Goal: Task Accomplishment & Management: Use online tool/utility

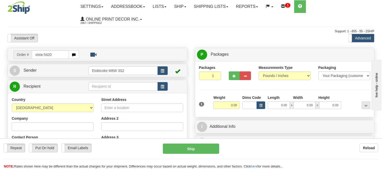
type input "vista-5420"
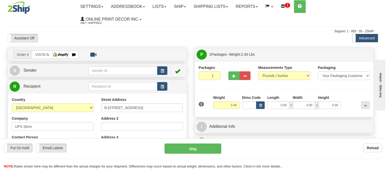
type input "TORONTO"
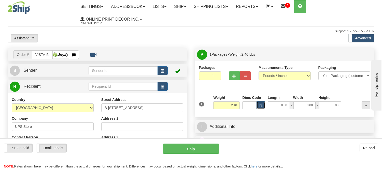
click at [261, 107] on span "button" at bounding box center [260, 105] width 3 height 3
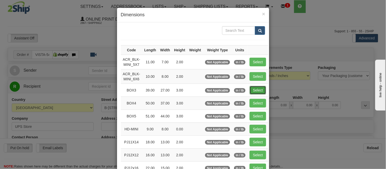
click at [250, 88] on button "Select" at bounding box center [257, 90] width 17 height 9
type input "BOX3"
type input "39.00"
type input "27.00"
type input "3.00"
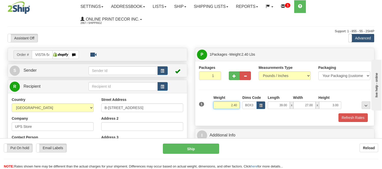
drag, startPoint x: 238, startPoint y: 106, endPoint x: 208, endPoint y: 109, distance: 30.2
click at [208, 109] on div "1 Weight 2.40 Dims Code BOX3" at bounding box center [285, 104] width 174 height 18
type input "11.98"
click at [343, 118] on button "Refresh Rates" at bounding box center [352, 117] width 29 height 9
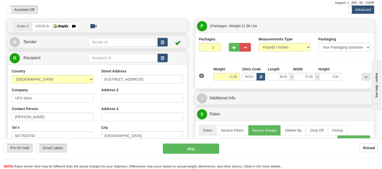
scroll to position [28, 0]
click at [162, 44] on button "button" at bounding box center [162, 42] width 10 height 9
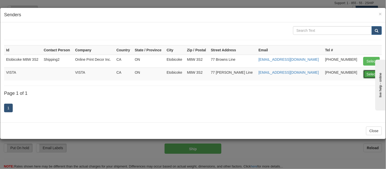
click at [372, 76] on button "Select" at bounding box center [371, 74] width 17 height 9
type input "VISTA"
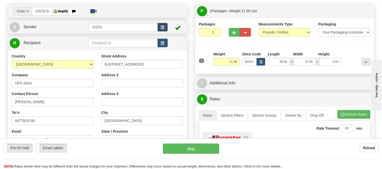
scroll to position [85, 0]
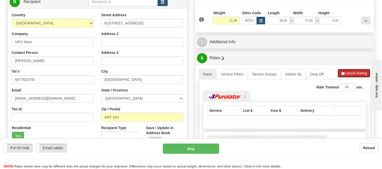
click at [343, 75] on span "button" at bounding box center [343, 73] width 4 height 3
click at [343, 75] on button "Refresh Rates" at bounding box center [353, 73] width 33 height 9
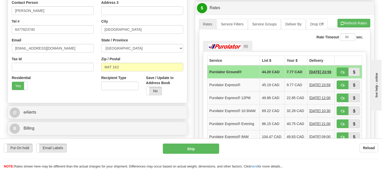
scroll to position [141, 0]
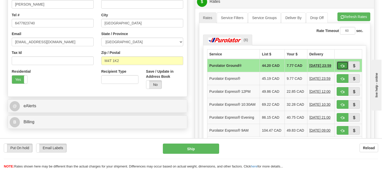
click at [342, 68] on span "button" at bounding box center [342, 65] width 4 height 3
type input "260"
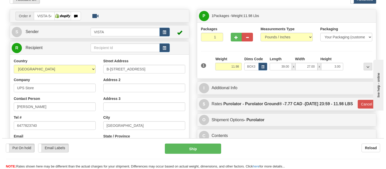
scroll to position [28, 0]
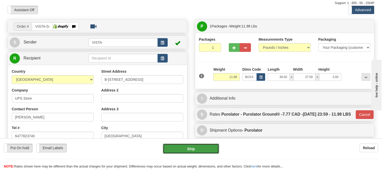
click at [187, 151] on button "Ship" at bounding box center [191, 149] width 56 height 10
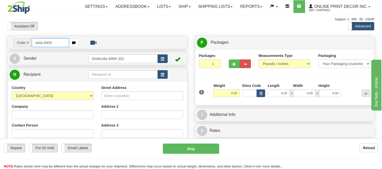
type input "vista-5403"
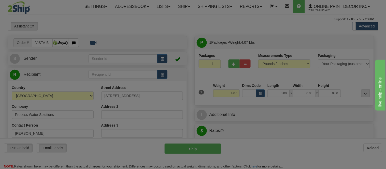
type input "CROSSFIELD"
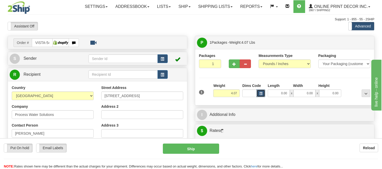
click at [261, 94] on span "button" at bounding box center [260, 93] width 3 height 3
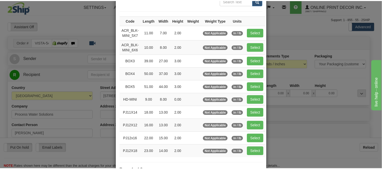
scroll to position [56, 0]
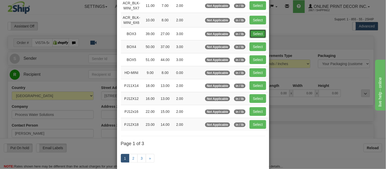
click at [257, 33] on button "Select" at bounding box center [257, 33] width 17 height 9
type input "BOX3"
type input "39.00"
type input "27.00"
type input "3.00"
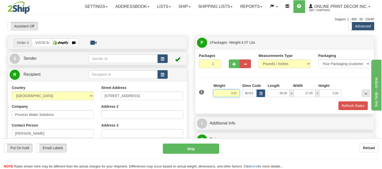
drag, startPoint x: 237, startPoint y: 92, endPoint x: 217, endPoint y: 100, distance: 21.7
click at [217, 100] on div "Weight 4.07" at bounding box center [226, 92] width 29 height 18
type input "15.98"
click at [345, 109] on button "Refresh Rates" at bounding box center [352, 105] width 29 height 9
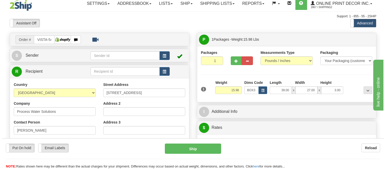
scroll to position [0, 0]
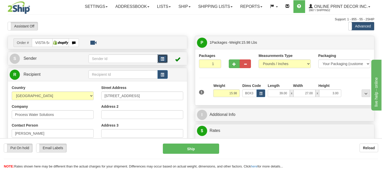
click at [158, 60] on button "button" at bounding box center [162, 58] width 10 height 9
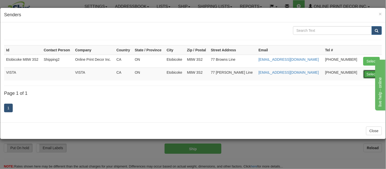
click at [365, 71] on button "Select" at bounding box center [371, 74] width 17 height 9
type input "VISTA"
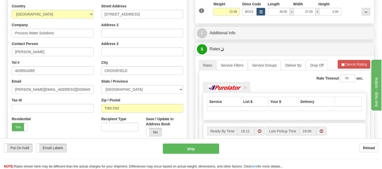
scroll to position [85, 0]
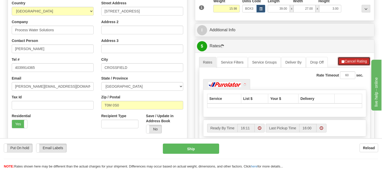
click at [353, 60] on button "Cancel Rating" at bounding box center [353, 61] width 33 height 9
click at [353, 60] on button "Refresh Rates" at bounding box center [353, 61] width 33 height 9
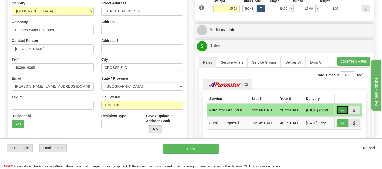
click at [342, 109] on span "button" at bounding box center [342, 110] width 4 height 3
type input "260"
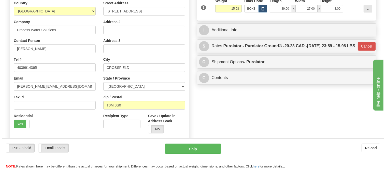
scroll to position [0, 0]
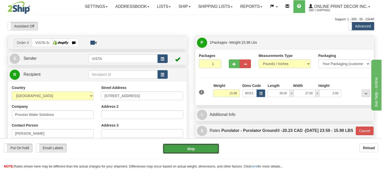
click at [205, 150] on button "Ship" at bounding box center [191, 149] width 56 height 10
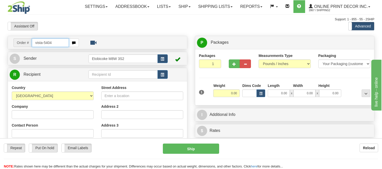
type input "vista-5404"
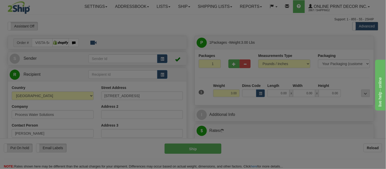
type input "CROSSFIELD"
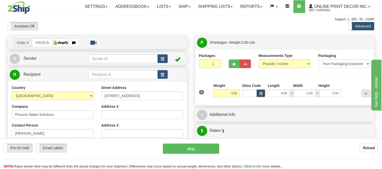
click at [260, 94] on span "button" at bounding box center [260, 93] width 3 height 3
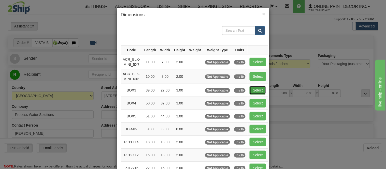
click at [253, 89] on button "Select" at bounding box center [257, 90] width 17 height 9
type input "BOX3"
type input "39.00"
type input "27.00"
type input "3.00"
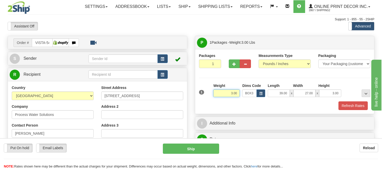
drag, startPoint x: 238, startPoint y: 94, endPoint x: 217, endPoint y: 100, distance: 21.1
click at [217, 100] on div "Weight 3.00" at bounding box center [226, 92] width 29 height 18
type input "11.98"
click at [355, 106] on button "Refresh Rates" at bounding box center [352, 105] width 29 height 9
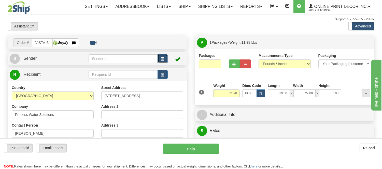
click at [161, 57] on span "button" at bounding box center [163, 58] width 4 height 3
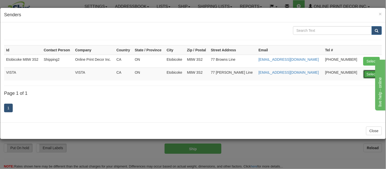
click at [365, 73] on button "Select" at bounding box center [371, 74] width 17 height 9
type input "VISTA"
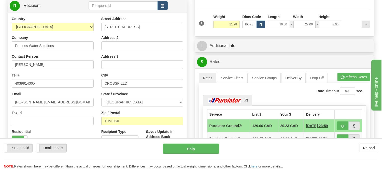
scroll to position [72, 0]
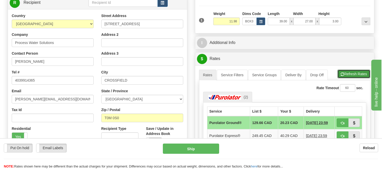
click at [365, 77] on button "Refresh Rates" at bounding box center [353, 74] width 33 height 9
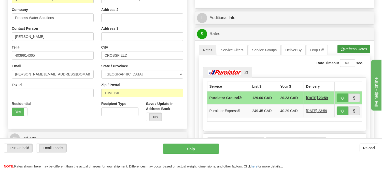
scroll to position [128, 0]
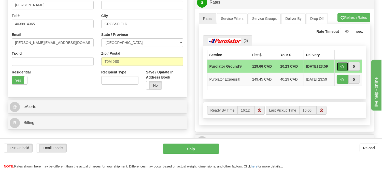
click at [341, 64] on button "button" at bounding box center [342, 66] width 12 height 9
type input "260"
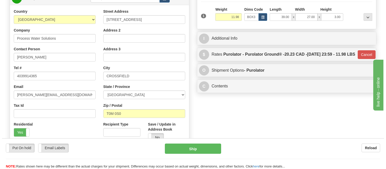
scroll to position [16, 0]
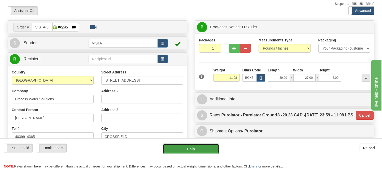
click at [199, 149] on button "Ship" at bounding box center [191, 149] width 56 height 10
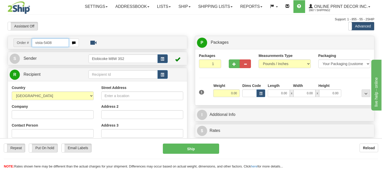
type input "vista-5408"
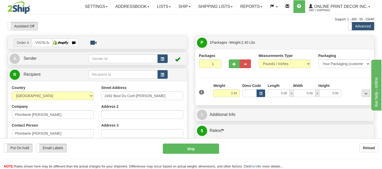
type input "PREVOST"
click at [261, 91] on button "button" at bounding box center [260, 94] width 9 height 8
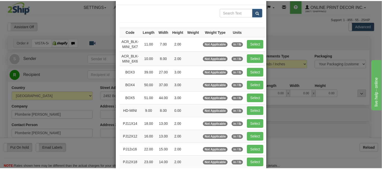
scroll to position [28, 0]
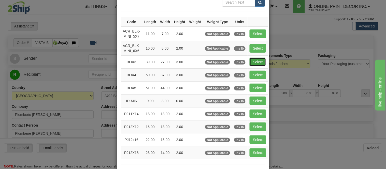
click at [249, 59] on button "Select" at bounding box center [257, 62] width 17 height 9
type input "BOX3"
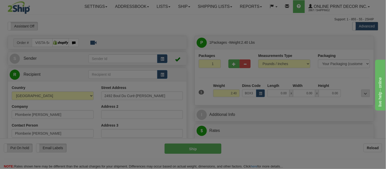
type input "39.00"
type input "27.00"
type input "3.00"
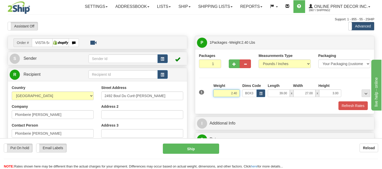
drag, startPoint x: 232, startPoint y: 95, endPoint x: 218, endPoint y: 97, distance: 14.7
click at [219, 97] on div "Weight 2.40" at bounding box center [226, 92] width 29 height 18
type input "11.98"
click at [355, 101] on div "1 Weight 11.98 Dims Code x x" at bounding box center [285, 92] width 174 height 18
click at [357, 111] on div "Packages 1 1 Measurements Type" at bounding box center [284, 81] width 179 height 65
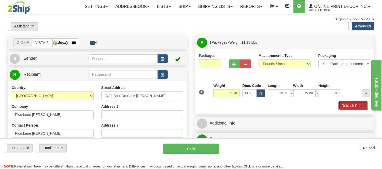
click at [358, 107] on button "Refresh Rates" at bounding box center [352, 105] width 29 height 9
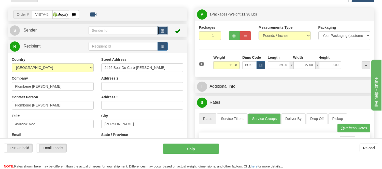
click at [166, 28] on button "button" at bounding box center [162, 30] width 10 height 9
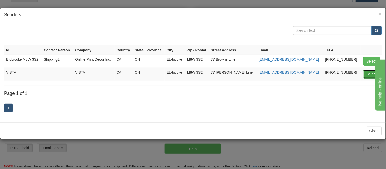
click at [368, 73] on button "Select" at bounding box center [371, 74] width 17 height 9
type input "VISTA"
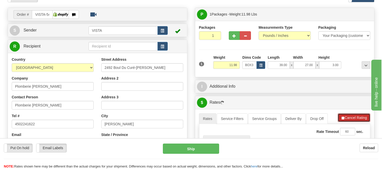
click at [358, 121] on button "Cancel Rating" at bounding box center [353, 117] width 33 height 9
click at [358, 121] on button "Refresh Rates" at bounding box center [353, 117] width 33 height 9
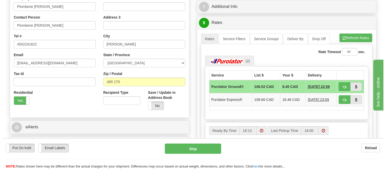
scroll to position [113, 0]
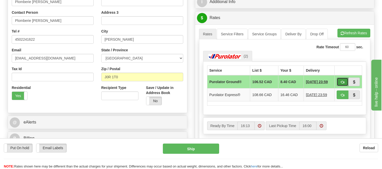
click at [342, 81] on span "button" at bounding box center [342, 82] width 4 height 3
type input "260"
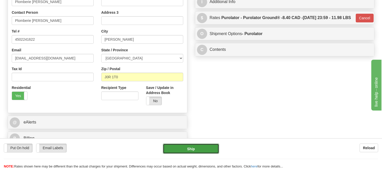
click at [209, 147] on button "Ship" at bounding box center [191, 149] width 56 height 10
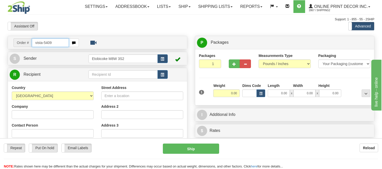
type input "vista-5409"
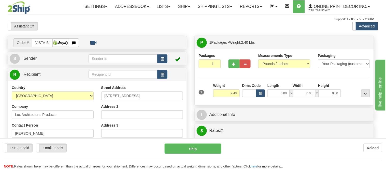
type input "[GEOGRAPHIC_DATA]"
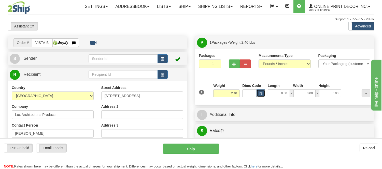
click at [260, 96] on button "button" at bounding box center [260, 94] width 9 height 8
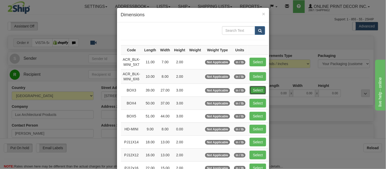
click at [258, 89] on button "Select" at bounding box center [257, 90] width 17 height 9
type input "BOX3"
type input "39.00"
type input "27.00"
type input "3.00"
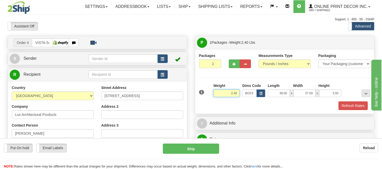
drag, startPoint x: 238, startPoint y: 95, endPoint x: 214, endPoint y: 100, distance: 24.9
click at [214, 100] on div "Weight 2.40" at bounding box center [226, 92] width 29 height 18
type input "11.98"
click at [360, 105] on button "Refresh Rates" at bounding box center [352, 105] width 29 height 9
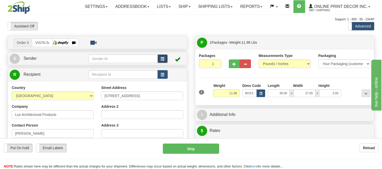
click at [159, 61] on button "button" at bounding box center [162, 58] width 10 height 9
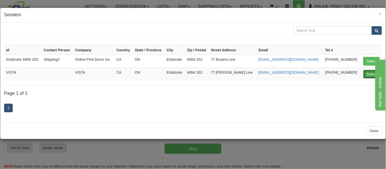
click at [368, 73] on button "Select" at bounding box center [371, 74] width 17 height 9
type input "VISTA"
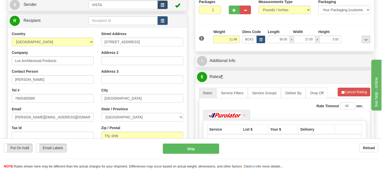
scroll to position [56, 0]
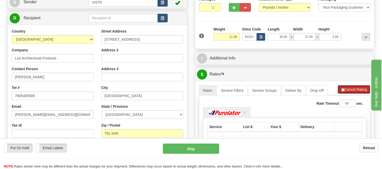
click at [342, 90] on span "button" at bounding box center [343, 89] width 4 height 3
click at [342, 90] on span "button" at bounding box center [342, 89] width 4 height 3
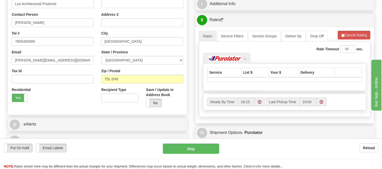
scroll to position [113, 0]
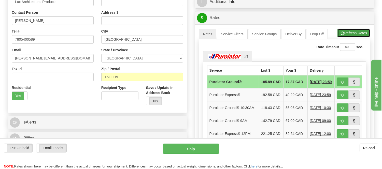
click at [343, 35] on button "Refresh Rates" at bounding box center [353, 33] width 33 height 9
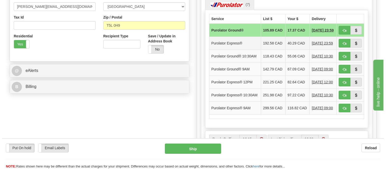
scroll to position [169, 0]
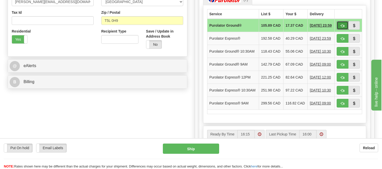
click at [342, 27] on span "button" at bounding box center [342, 25] width 4 height 3
type input "260"
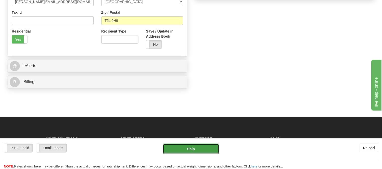
click at [190, 149] on button "Ship" at bounding box center [191, 149] width 56 height 10
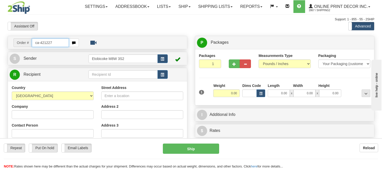
type input "ca-421227"
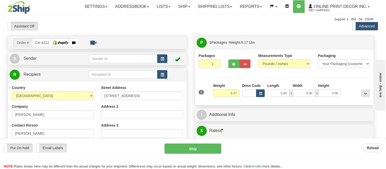
type input "COURTENAY"
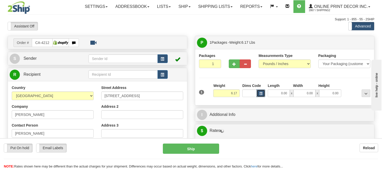
click at [258, 93] on button "button" at bounding box center [260, 94] width 9 height 8
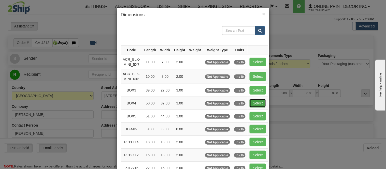
click at [252, 101] on button "Select" at bounding box center [257, 103] width 17 height 9
type input "BOX4"
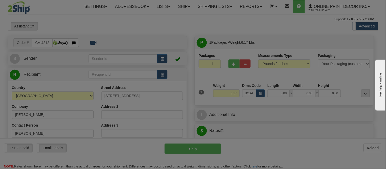
type input "50.00"
type input "37.00"
type input "3.00"
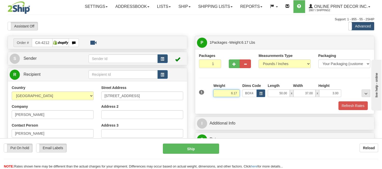
drag, startPoint x: 237, startPoint y: 92, endPoint x: 199, endPoint y: 105, distance: 40.6
click at [199, 105] on div "1 Weight 6.17 Dims Code BOX4" at bounding box center [284, 96] width 171 height 27
type input "16.98"
click at [263, 91] on button "button" at bounding box center [260, 94] width 9 height 8
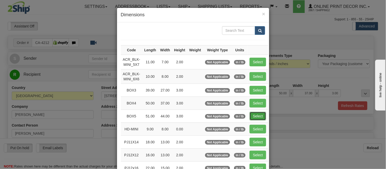
click at [249, 114] on button "Select" at bounding box center [257, 116] width 17 height 9
type input "BOX5"
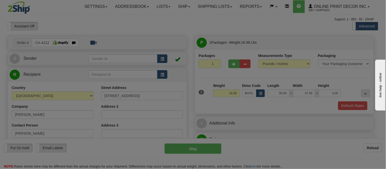
type input "51.00"
type input "44.00"
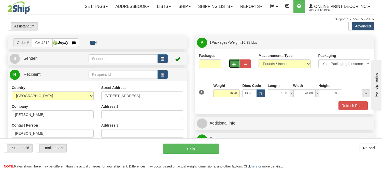
click at [233, 65] on span "button" at bounding box center [234, 64] width 4 height 3
radio input "true"
type input "2"
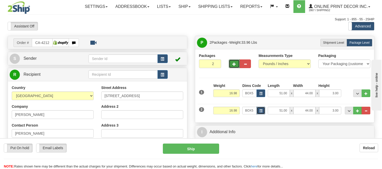
click at [261, 110] on span "button" at bounding box center [260, 111] width 3 height 3
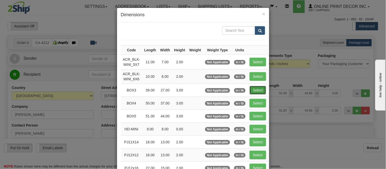
click at [256, 91] on button "Select" at bounding box center [257, 90] width 17 height 9
type input "BOX3"
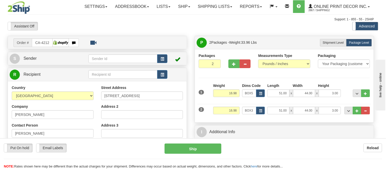
type input "39.00"
type input "27.00"
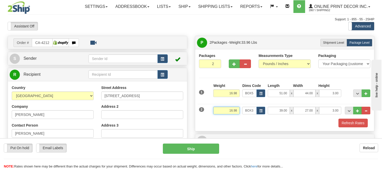
drag, startPoint x: 237, startPoint y: 109, endPoint x: 204, endPoint y: 112, distance: 33.2
click at [204, 112] on div "2 Weight 16.98 Dims Code BOX3 Length Width x" at bounding box center [285, 109] width 174 height 17
type input "8.98"
click at [232, 65] on button "button" at bounding box center [234, 64] width 11 height 9
type input "3"
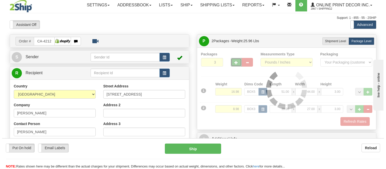
scroll to position [28, 0]
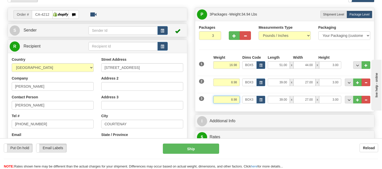
drag, startPoint x: 237, startPoint y: 101, endPoint x: 195, endPoint y: 103, distance: 42.8
click at [195, 103] on div "P Packages 3 Packages - Weight: 34.94 Lbs Shipment Level Shipm. Package Level P…" at bounding box center [285, 60] width 180 height 104
type input "2.20"
click at [261, 98] on button "button" at bounding box center [260, 100] width 9 height 8
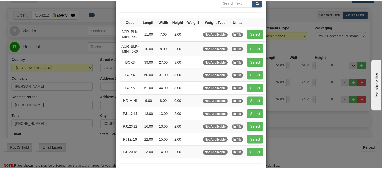
scroll to position [56, 0]
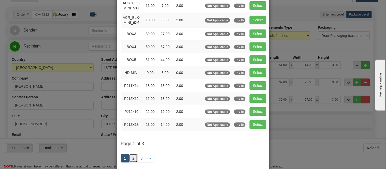
click at [131, 163] on link "2" at bounding box center [133, 158] width 9 height 9
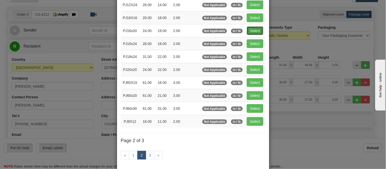
click at [258, 27] on button "Select" at bounding box center [255, 30] width 17 height 9
type input "PJ16x20"
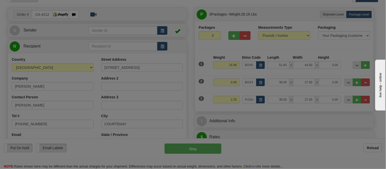
type input "24.00"
type input "19.00"
type input "2.00"
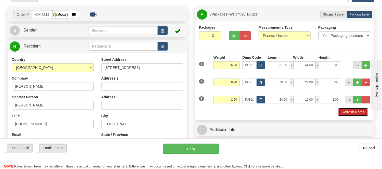
click at [345, 111] on button "Refresh Rates" at bounding box center [352, 112] width 29 height 9
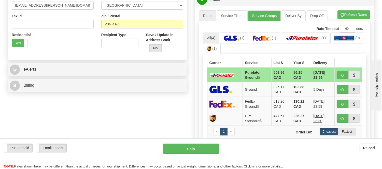
scroll to position [169, 0]
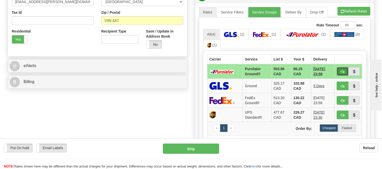
click at [344, 69] on button "button" at bounding box center [342, 71] width 12 height 9
type input "260"
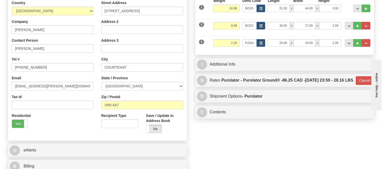
scroll to position [85, 0]
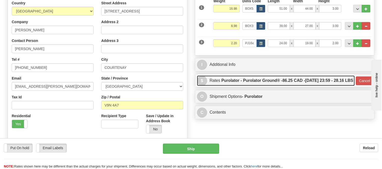
click at [282, 83] on span "86.25 CAD -" at bounding box center [293, 80] width 23 height 4
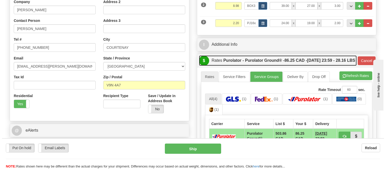
scroll to position [141, 0]
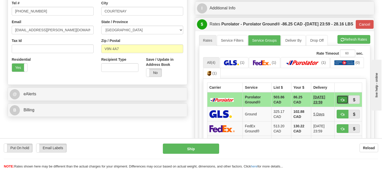
click at [340, 102] on span "button" at bounding box center [342, 99] width 4 height 3
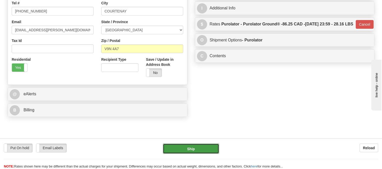
click at [198, 148] on button "Ship" at bounding box center [191, 149] width 56 height 10
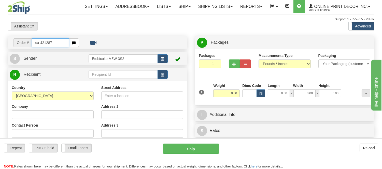
type input "ca-421287"
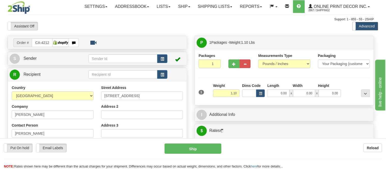
type input "KIMBERLEY"
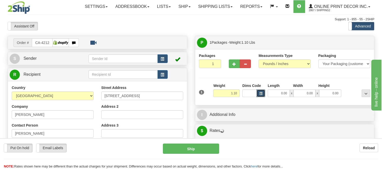
click at [261, 94] on span "button" at bounding box center [260, 93] width 3 height 3
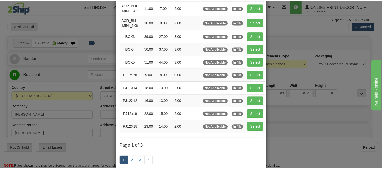
scroll to position [56, 0]
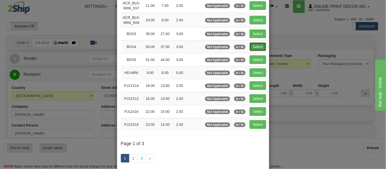
click at [259, 47] on button "Select" at bounding box center [257, 46] width 17 height 9
type input "BOX4"
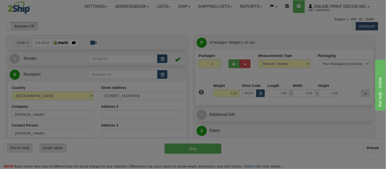
type input "50.00"
type input "37.00"
type input "3.00"
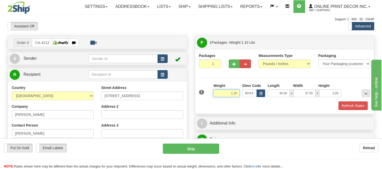
drag, startPoint x: 237, startPoint y: 94, endPoint x: 216, endPoint y: 98, distance: 21.4
click at [216, 98] on div "Weight 1.10" at bounding box center [226, 92] width 29 height 18
type input "15.98"
click at [349, 106] on button "Refresh Rates" at bounding box center [352, 105] width 29 height 9
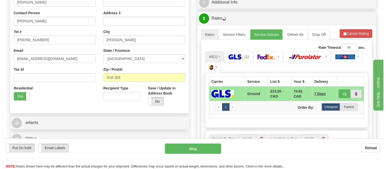
scroll to position [113, 0]
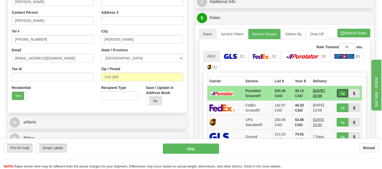
click at [340, 93] on span "button" at bounding box center [342, 93] width 4 height 3
type input "260"
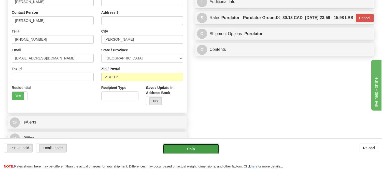
click at [208, 145] on button "Ship" at bounding box center [191, 149] width 56 height 10
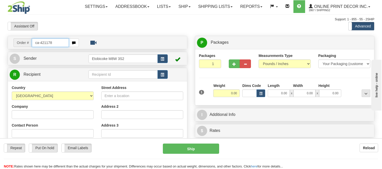
type input "ca-421178"
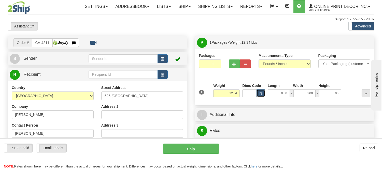
click at [259, 91] on button "button" at bounding box center [260, 94] width 9 height 8
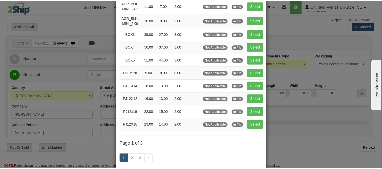
scroll to position [56, 0]
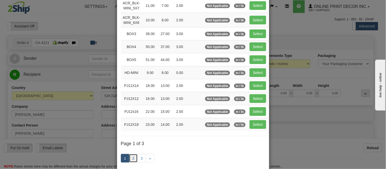
click at [134, 158] on link "2" at bounding box center [133, 158] width 9 height 9
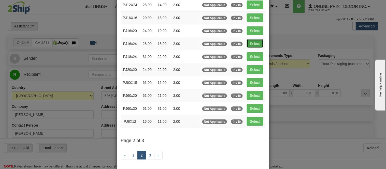
click at [251, 44] on button "Select" at bounding box center [255, 43] width 17 height 9
type input "PJ16x24"
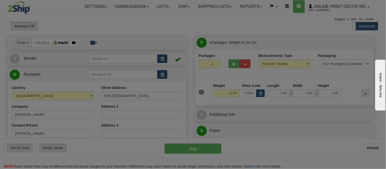
type input "28.00"
type input "18.00"
type input "2.00"
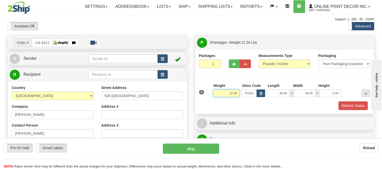
drag, startPoint x: 238, startPoint y: 92, endPoint x: 224, endPoint y: 97, distance: 14.9
click at [224, 97] on div "Weight 12.34" at bounding box center [226, 92] width 29 height 18
type input "9.98"
drag, startPoint x: 338, startPoint y: 93, endPoint x: 327, endPoint y: 98, distance: 11.9
click at [327, 98] on div "1 Weight 9.98 Dims Code x x" at bounding box center [285, 92] width 174 height 18
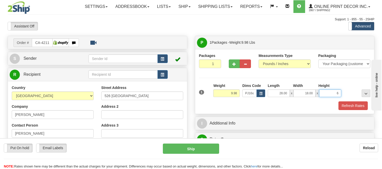
click button "Delete" at bounding box center [0, 0] width 0 height 0
type input "6.00"
click at [232, 64] on span "button" at bounding box center [234, 64] width 4 height 3
radio input "true"
type input "2"
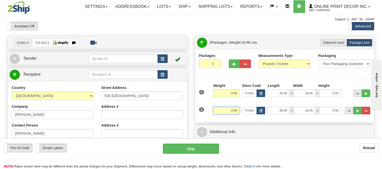
drag, startPoint x: 238, startPoint y: 110, endPoint x: 214, endPoint y: 115, distance: 23.9
click at [214, 115] on div "Weight 9.98" at bounding box center [226, 112] width 29 height 11
type input "6.98"
drag, startPoint x: 339, startPoint y: 112, endPoint x: 306, endPoint y: 115, distance: 32.9
click at [306, 114] on div "28.00 x 18.00 x 6.00" at bounding box center [304, 111] width 73 height 8
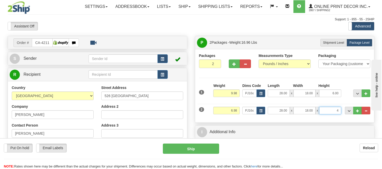
click button "Delete" at bounding box center [0, 0] width 0 height 0
type input "4.00"
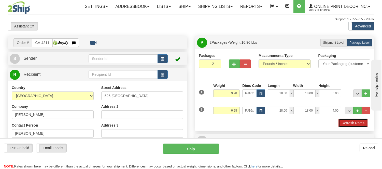
click at [353, 124] on button "Refresh Rates" at bounding box center [352, 123] width 29 height 9
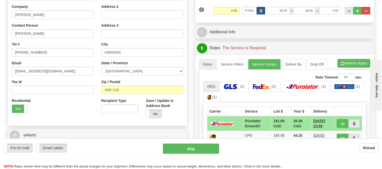
scroll to position [113, 0]
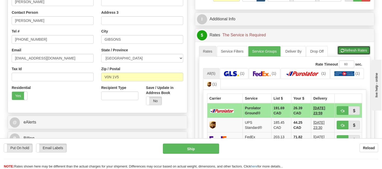
click at [340, 50] on span "button" at bounding box center [342, 50] width 4 height 3
click at [342, 109] on span "button" at bounding box center [342, 110] width 4 height 3
type input "260"
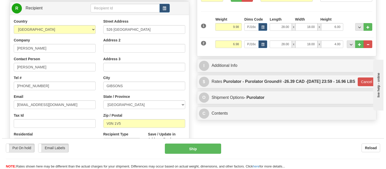
scroll to position [56, 0]
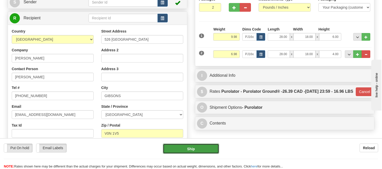
click at [184, 146] on button "Ship" at bounding box center [191, 149] width 56 height 10
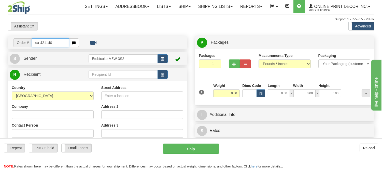
type input "ca-421140"
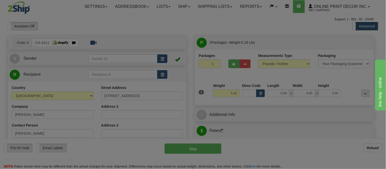
type input "AJAX"
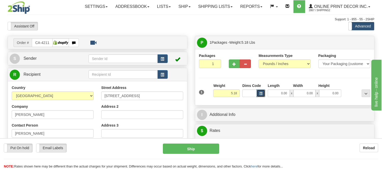
click at [261, 92] on button "button" at bounding box center [260, 94] width 9 height 8
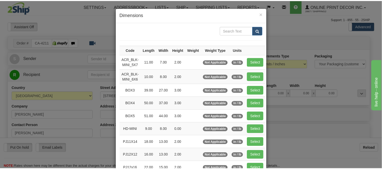
scroll to position [85, 0]
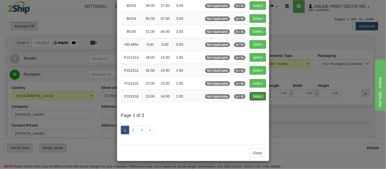
click at [250, 95] on button "Select" at bounding box center [257, 96] width 17 height 9
type input "PJ12X18"
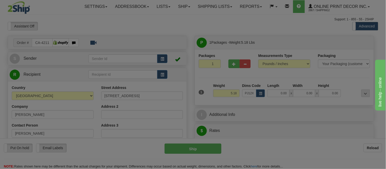
type input "23.00"
type input "14.00"
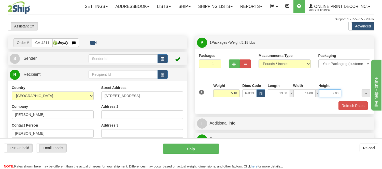
drag, startPoint x: 339, startPoint y: 92, endPoint x: 315, endPoint y: 103, distance: 27.1
click at [315, 103] on div "1 Weight 5.18 Dims Code PJ12X18 Length Width Height x x" at bounding box center [284, 96] width 171 height 27
click button "Delete" at bounding box center [0, 0] width 0 height 0
type input "4.00"
click at [348, 108] on button "Refresh Rates" at bounding box center [352, 105] width 29 height 9
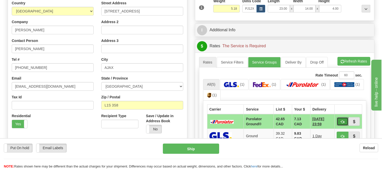
click at [339, 121] on button "button" at bounding box center [342, 121] width 12 height 9
type input "260"
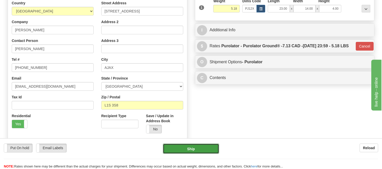
click at [212, 153] on button "Ship" at bounding box center [191, 149] width 56 height 10
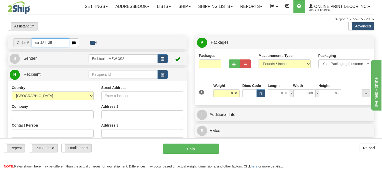
type input "ca-421135"
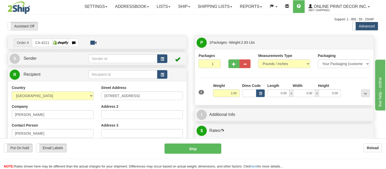
type input "MELVILLE"
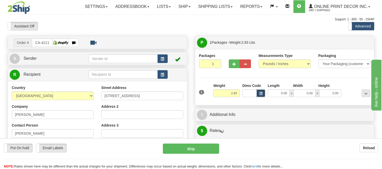
click at [258, 93] on button "button" at bounding box center [260, 94] width 9 height 8
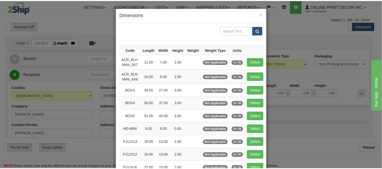
scroll to position [28, 0]
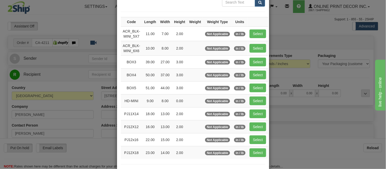
drag, startPoint x: 246, startPoint y: 156, endPoint x: 252, endPoint y: 155, distance: 6.7
click at [247, 156] on td "Select" at bounding box center [257, 152] width 21 height 13
click at [252, 155] on button "Select" at bounding box center [257, 153] width 17 height 9
type input "PJ12X18"
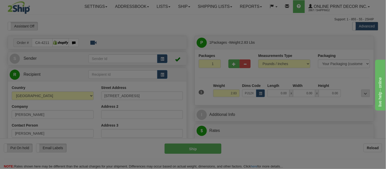
type input "23.00"
type input "14.00"
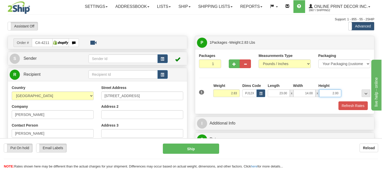
drag, startPoint x: 316, startPoint y: 96, endPoint x: 292, endPoint y: 96, distance: 24.4
click at [292, 96] on div "23.00 x 14.00 x 2.00" at bounding box center [304, 94] width 73 height 8
click button "Delete" at bounding box center [0, 0] width 0 height 0
type input "4.00"
click at [350, 103] on button "Refresh Rates" at bounding box center [352, 105] width 29 height 9
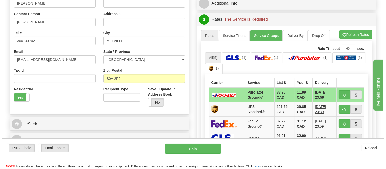
scroll to position [113, 0]
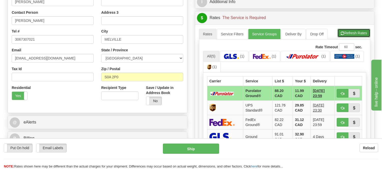
click at [347, 29] on button "Refresh Rates" at bounding box center [353, 33] width 33 height 9
click at [338, 93] on button "button" at bounding box center [342, 93] width 12 height 9
type input "260"
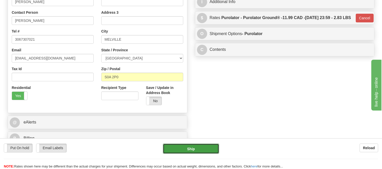
click at [184, 146] on button "Ship" at bounding box center [191, 149] width 56 height 10
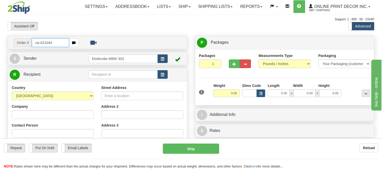
type input "ca-421044"
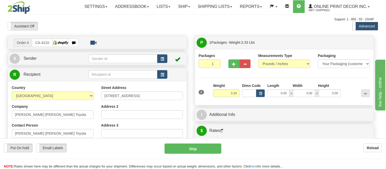
type input "[GEOGRAPHIC_DATA]"
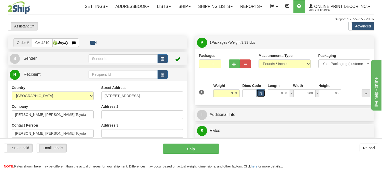
click at [261, 95] on span "button" at bounding box center [260, 93] width 3 height 3
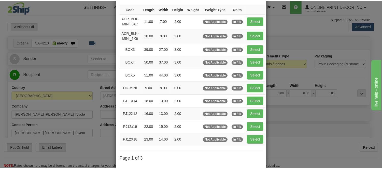
scroll to position [56, 0]
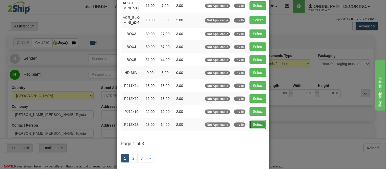
click at [257, 126] on button "Select" at bounding box center [257, 124] width 17 height 9
type input "PJ12X18"
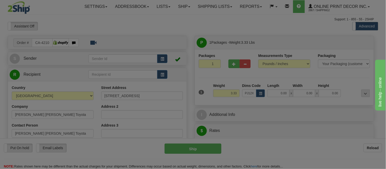
type input "23.00"
type input "14.00"
type input "2.00"
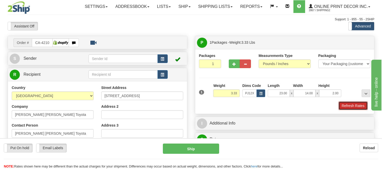
click at [357, 103] on button "Refresh Rates" at bounding box center [352, 105] width 29 height 9
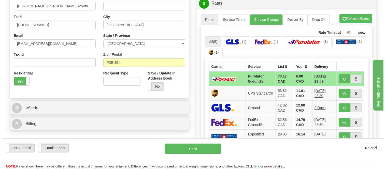
scroll to position [130, 0]
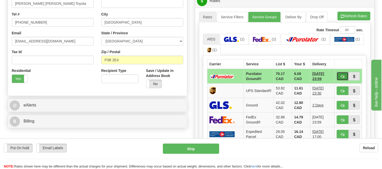
click at [342, 76] on span "button" at bounding box center [342, 76] width 4 height 3
type input "260"
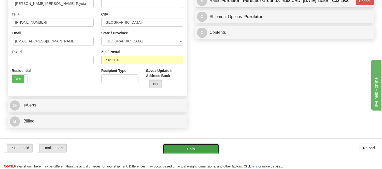
click at [187, 147] on button "Ship" at bounding box center [191, 149] width 56 height 10
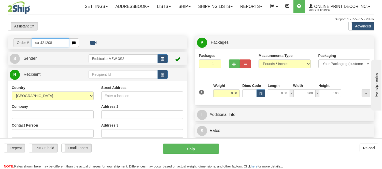
type input "ca-421208"
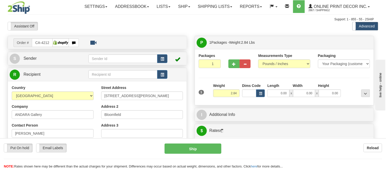
type input "BLOOMFIELD"
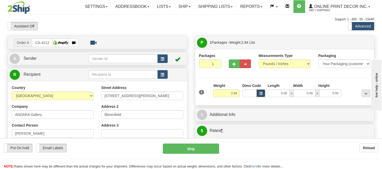
click at [261, 93] on span "button" at bounding box center [260, 93] width 3 height 3
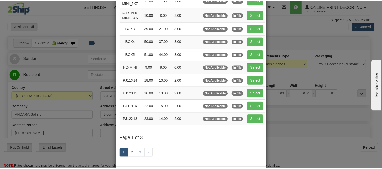
scroll to position [85, 0]
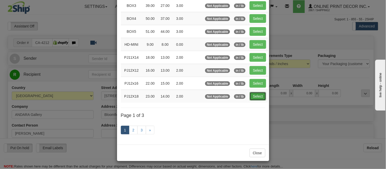
click at [263, 95] on button "Select" at bounding box center [257, 96] width 17 height 9
type input "PJ12X18"
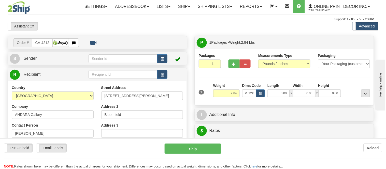
type input "23.00"
type input "14.00"
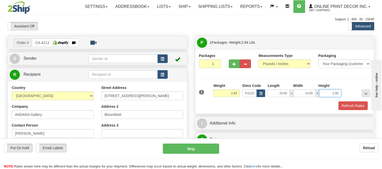
drag, startPoint x: 339, startPoint y: 94, endPoint x: 316, endPoint y: 97, distance: 23.5
click at [316, 97] on div "23.00 x 14.00 x 2.00" at bounding box center [304, 94] width 73 height 8
click button "Delete" at bounding box center [0, 0] width 0 height 0
type input "3.00"
drag, startPoint x: 238, startPoint y: 93, endPoint x: 219, endPoint y: 97, distance: 19.3
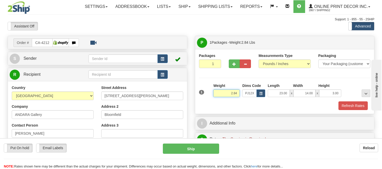
click at [219, 97] on div "Weight 2.84" at bounding box center [226, 92] width 29 height 18
type input "3.98"
click at [366, 103] on button "Refresh Rates" at bounding box center [352, 105] width 29 height 9
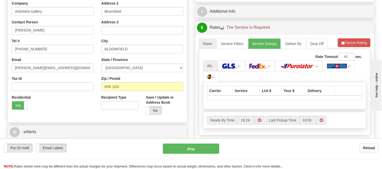
scroll to position [113, 0]
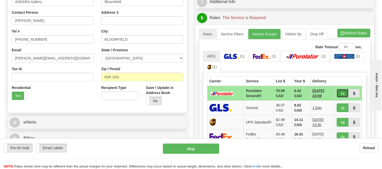
click at [342, 93] on span "button" at bounding box center [342, 93] width 4 height 3
type input "260"
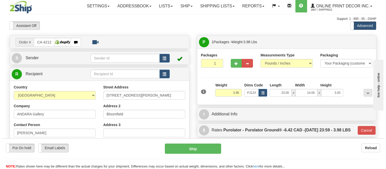
scroll to position [0, 0]
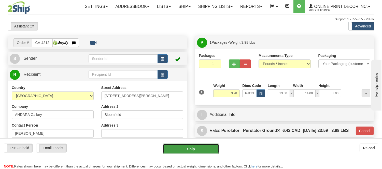
click at [202, 146] on button "Ship" at bounding box center [191, 149] width 56 height 10
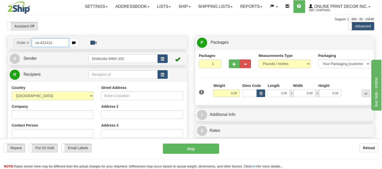
type input "ca-421414"
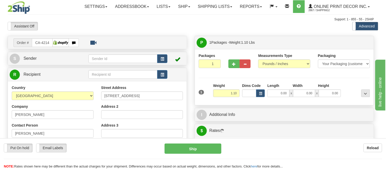
type input "EAST YORK"
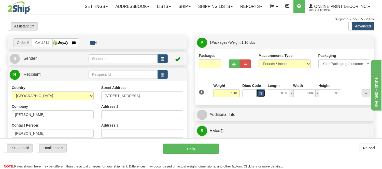
click at [260, 96] on button "button" at bounding box center [260, 94] width 9 height 8
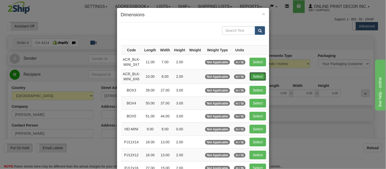
click at [252, 77] on button "Select" at bounding box center [257, 76] width 17 height 9
type input "ACR_BLK-MINI_6X6"
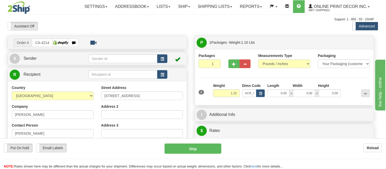
type input "10.00"
type input "8.00"
type input "2.00"
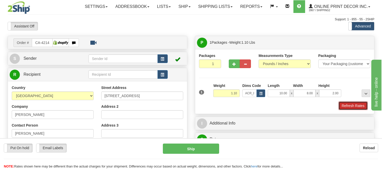
click at [355, 109] on button "Refresh Rates" at bounding box center [352, 105] width 29 height 9
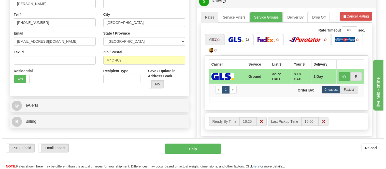
scroll to position [145, 0]
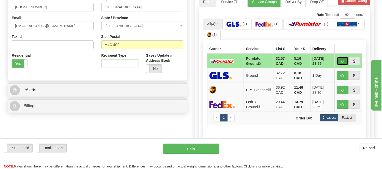
click at [339, 58] on button "button" at bounding box center [342, 61] width 12 height 9
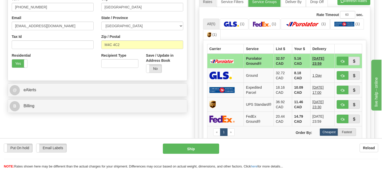
click at [336, 37] on ul "All (5) (1) (1) (1) (1) (1)" at bounding box center [284, 30] width 163 height 22
click at [355, 0] on button "Refresh Rates" at bounding box center [353, 0] width 33 height 9
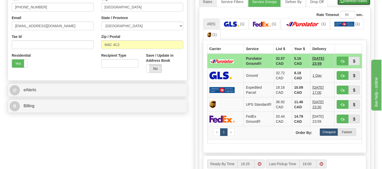
click at [347, 1] on button "Refresh Rates" at bounding box center [353, 0] width 33 height 9
click at [339, 64] on button "button" at bounding box center [342, 61] width 12 height 9
type input "260"
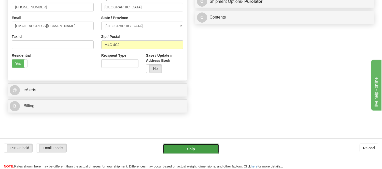
click at [199, 151] on button "Ship" at bounding box center [191, 149] width 56 height 10
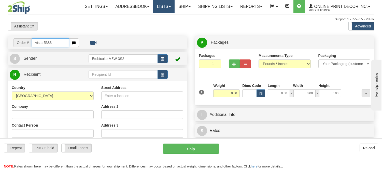
type input "vista-5383"
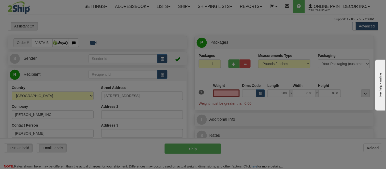
type input "HAMILTON"
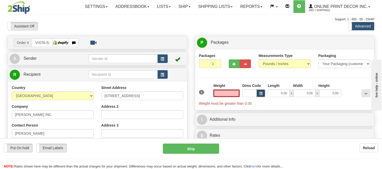
type input "0.00"
click at [260, 95] on span "button" at bounding box center [260, 93] width 3 height 3
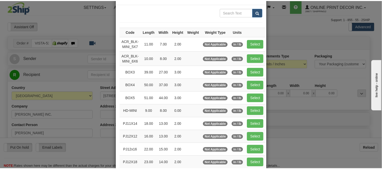
scroll to position [28, 0]
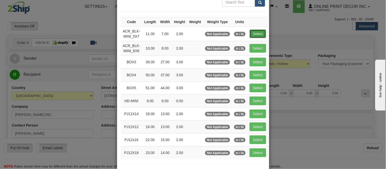
click at [254, 34] on button "Select" at bounding box center [257, 33] width 17 height 9
type input "ACR_BLK-MINI_5X7"
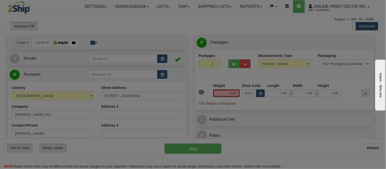
type input "11.00"
type input "7.00"
type input "2.00"
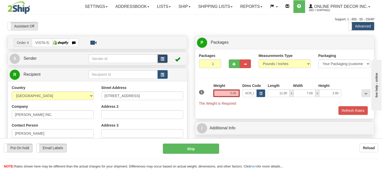
click at [163, 59] on span "button" at bounding box center [163, 58] width 4 height 3
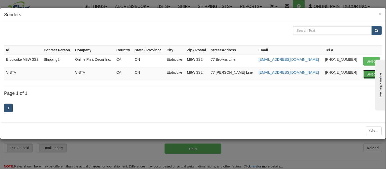
click at [370, 74] on button "Select" at bounding box center [371, 74] width 17 height 9
type input "VISTA"
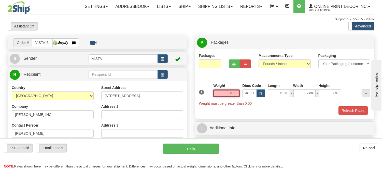
drag, startPoint x: 236, startPoint y: 95, endPoint x: 199, endPoint y: 95, distance: 37.1
click at [199, 95] on div "1 Weight 0.00 Dims Code x x" at bounding box center [285, 94] width 174 height 23
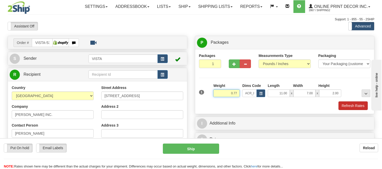
type input "0.77"
click at [348, 103] on button "Refresh Rates" at bounding box center [352, 105] width 29 height 9
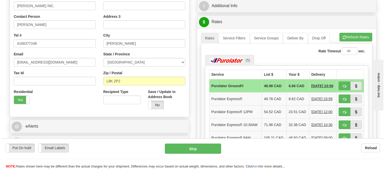
scroll to position [141, 0]
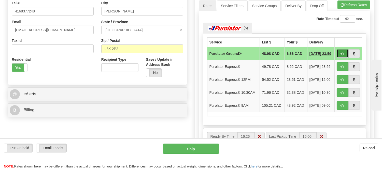
click at [338, 55] on button "button" at bounding box center [342, 53] width 12 height 9
type input "260"
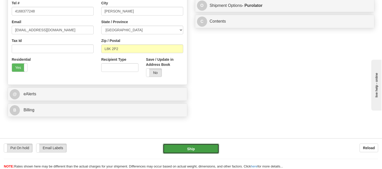
click at [195, 153] on button "Ship" at bounding box center [191, 149] width 56 height 10
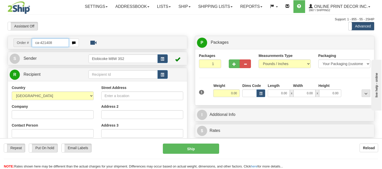
type input "ca-421408"
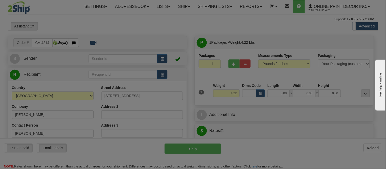
type input "MAPLE"
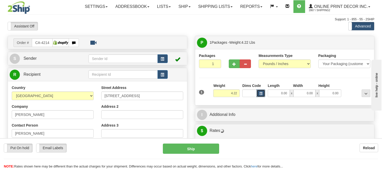
click at [258, 93] on button "button" at bounding box center [260, 94] width 9 height 8
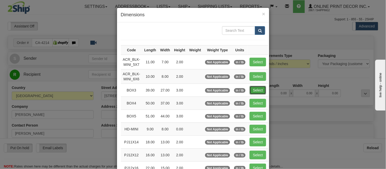
click at [259, 91] on button "Select" at bounding box center [257, 90] width 17 height 9
type input "BOX3"
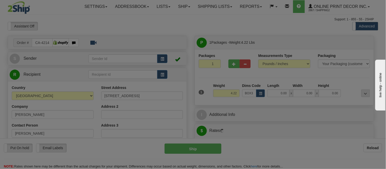
type input "39.00"
type input "27.00"
type input "3.00"
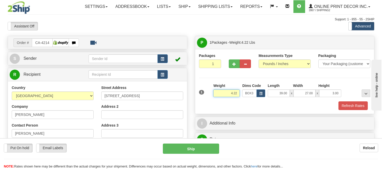
drag, startPoint x: 237, startPoint y: 93, endPoint x: 198, endPoint y: 92, distance: 38.7
click at [198, 92] on div "1 Weight 4.22 Dims Code BOX3" at bounding box center [285, 92] width 174 height 18
type input "8.98"
click at [357, 107] on button "Refresh Rates" at bounding box center [352, 105] width 29 height 9
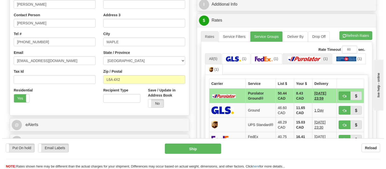
scroll to position [113, 0]
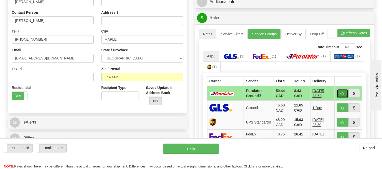
click at [345, 95] on button "button" at bounding box center [342, 93] width 12 height 9
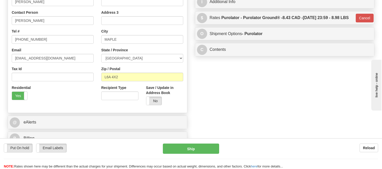
type input "260"
click at [206, 149] on button "Ship" at bounding box center [191, 149] width 56 height 10
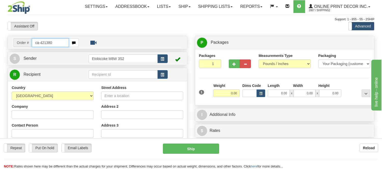
type input "ca-421380"
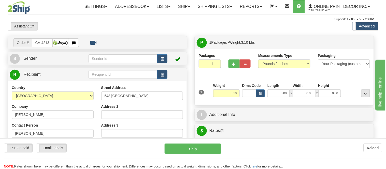
type input "[GEOGRAPHIC_DATA]"
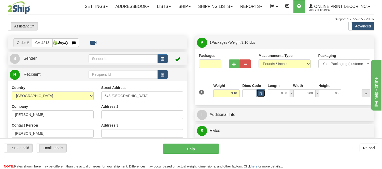
click at [263, 95] on button "button" at bounding box center [260, 94] width 9 height 8
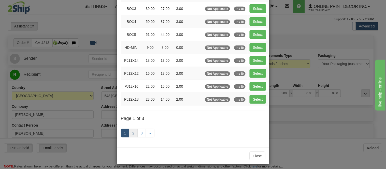
scroll to position [85, 0]
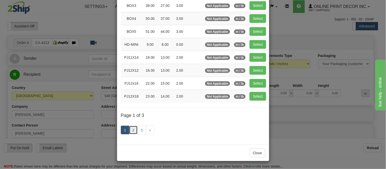
click at [134, 128] on link "2" at bounding box center [133, 130] width 9 height 9
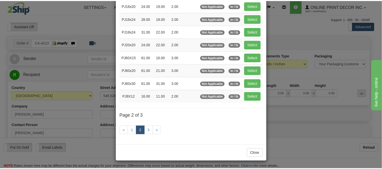
scroll to position [83, 0]
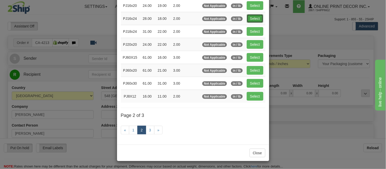
click at [252, 21] on button "Select" at bounding box center [255, 18] width 17 height 9
type input "PJ16x24"
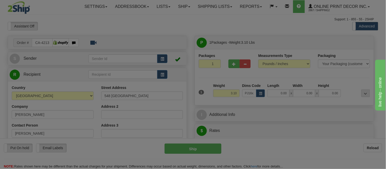
type input "28.00"
type input "18.00"
type input "2.00"
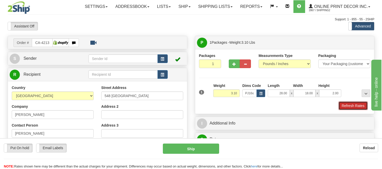
click at [344, 104] on button "Refresh Rates" at bounding box center [352, 105] width 29 height 9
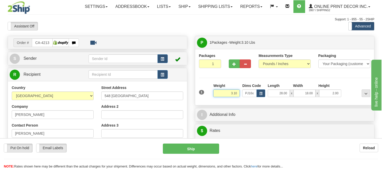
drag, startPoint x: 236, startPoint y: 93, endPoint x: 205, endPoint y: 101, distance: 32.3
click at [205, 101] on div "1 Weight 3.10 Dims Code x x" at bounding box center [285, 92] width 174 height 18
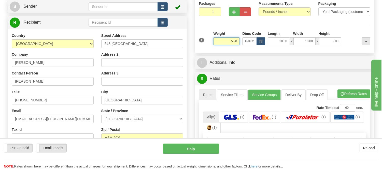
scroll to position [85, 0]
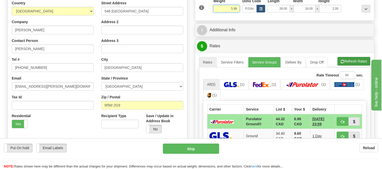
type input "5.98"
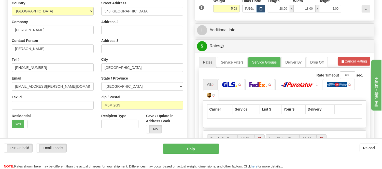
click at [354, 64] on li "Refresh Rates Cancel Rating" at bounding box center [353, 61] width 33 height 9
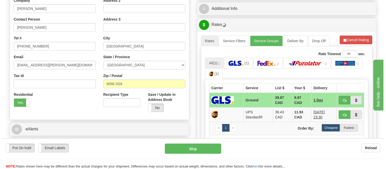
scroll to position [141, 0]
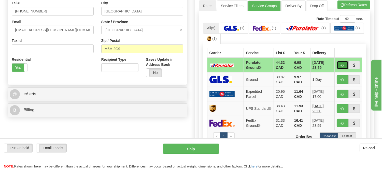
click at [343, 65] on span "button" at bounding box center [342, 65] width 4 height 3
type input "260"
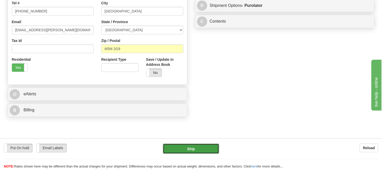
click at [198, 151] on button "Ship" at bounding box center [191, 149] width 56 height 10
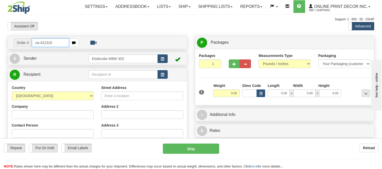
type input "ca-421310"
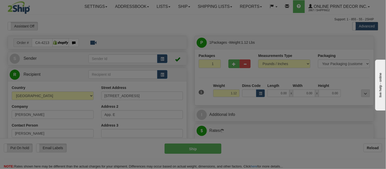
type input "LAVAL"
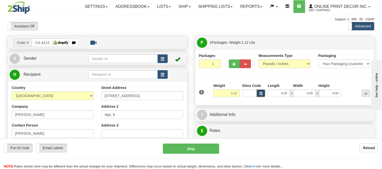
click at [260, 97] on button "button" at bounding box center [260, 94] width 9 height 8
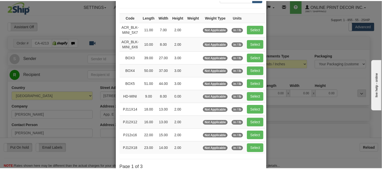
scroll to position [85, 0]
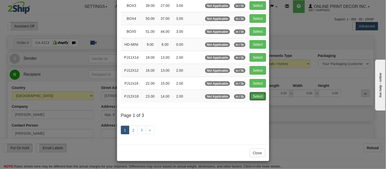
click at [254, 99] on button "Select" at bounding box center [257, 96] width 17 height 9
type input "PJ12X18"
type input "23.00"
type input "14.00"
type input "2.00"
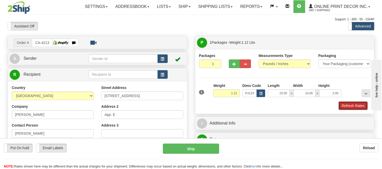
click at [356, 105] on button "Refresh Rates" at bounding box center [352, 105] width 29 height 9
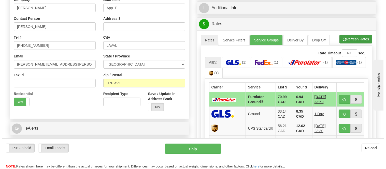
scroll to position [141, 0]
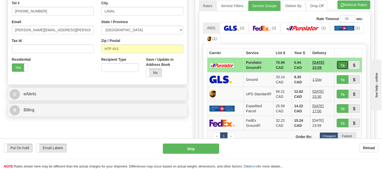
click at [343, 62] on button "button" at bounding box center [342, 65] width 12 height 9
type input "260"
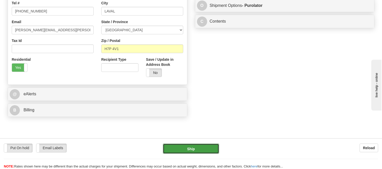
click at [194, 146] on button "Ship" at bounding box center [191, 149] width 56 height 10
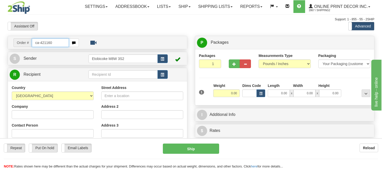
type input "ca-421160"
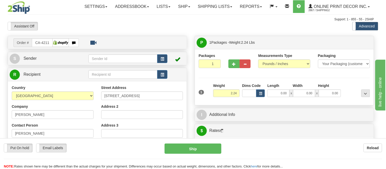
type input "[GEOGRAPHIC_DATA]"
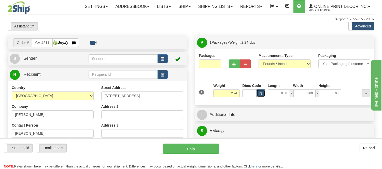
click at [258, 93] on button "button" at bounding box center [260, 94] width 9 height 8
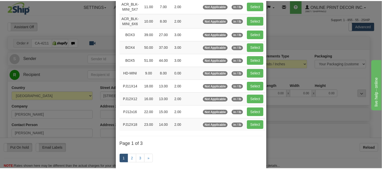
scroll to position [56, 0]
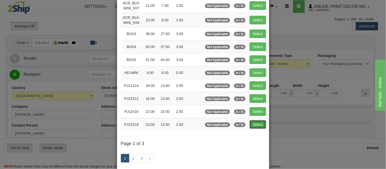
click at [257, 127] on button "Select" at bounding box center [257, 124] width 17 height 9
type input "PJ12X18"
type input "23.00"
type input "14.00"
type input "2.00"
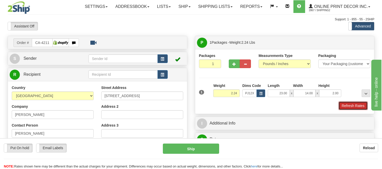
click at [353, 108] on button "Refresh Rates" at bounding box center [352, 105] width 29 height 9
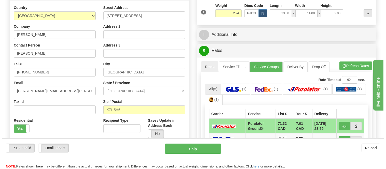
scroll to position [113, 0]
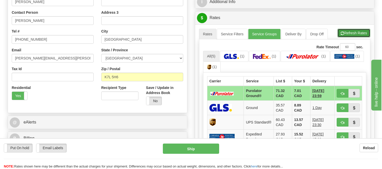
click at [361, 33] on button "Refresh Rates" at bounding box center [353, 33] width 33 height 9
click at [342, 92] on span "button" at bounding box center [342, 93] width 4 height 3
type input "260"
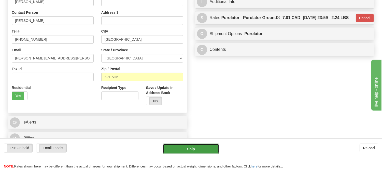
click at [206, 152] on button "Ship" at bounding box center [191, 149] width 56 height 10
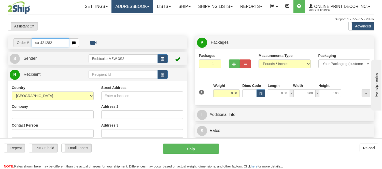
type input "ca-421282"
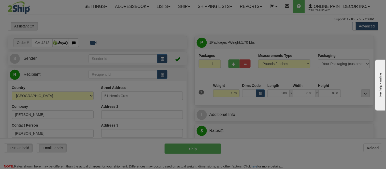
type input "KANATA"
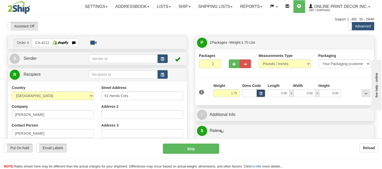
click at [261, 94] on span "button" at bounding box center [260, 93] width 3 height 3
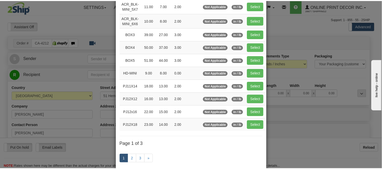
scroll to position [56, 0]
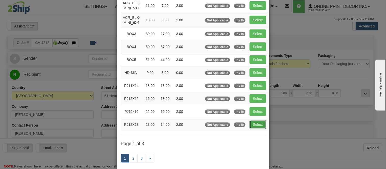
click at [253, 126] on button "Select" at bounding box center [257, 124] width 17 height 9
type input "PJ12X18"
type input "23.00"
type input "14.00"
type input "2.00"
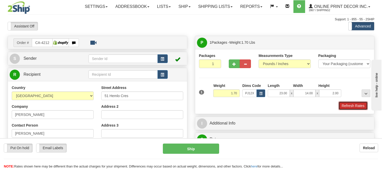
click at [350, 106] on button "Refresh Rates" at bounding box center [352, 105] width 29 height 9
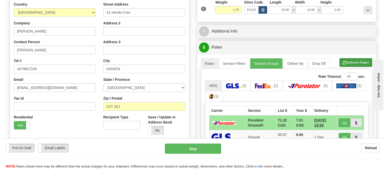
scroll to position [113, 0]
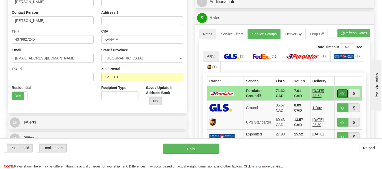
click at [338, 91] on button "button" at bounding box center [342, 93] width 12 height 9
type input "260"
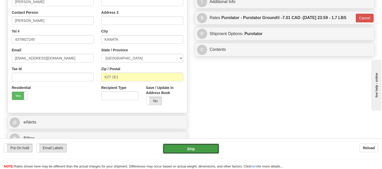
click at [187, 149] on button "Ship" at bounding box center [191, 149] width 56 height 10
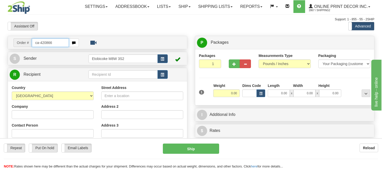
type input "ca-420866"
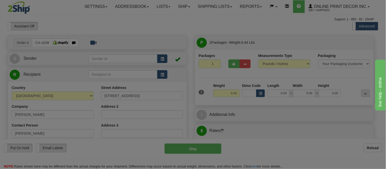
type input "HAMILTON"
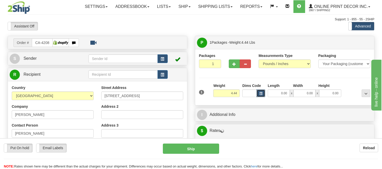
click at [259, 95] on span "button" at bounding box center [260, 93] width 3 height 3
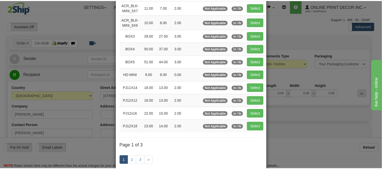
scroll to position [56, 0]
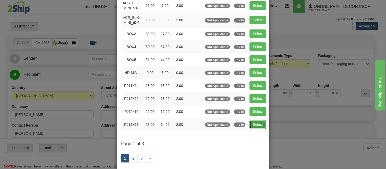
click at [258, 122] on button "Select" at bounding box center [257, 124] width 17 height 9
type input "PJ12X18"
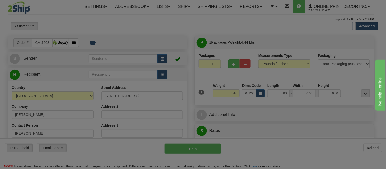
type input "23.00"
type input "14.00"
type input "2.00"
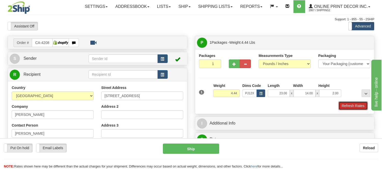
click at [364, 105] on button "Refresh Rates" at bounding box center [352, 105] width 29 height 9
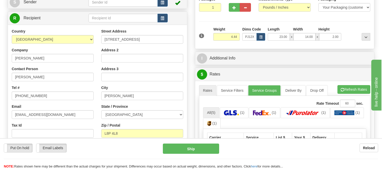
scroll to position [85, 0]
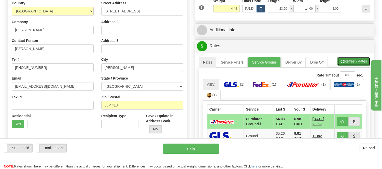
click at [364, 62] on button "Refresh Rates" at bounding box center [353, 61] width 33 height 9
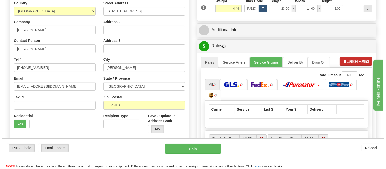
scroll to position [113, 0]
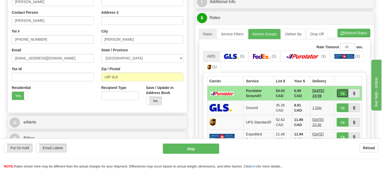
click at [342, 95] on span "button" at bounding box center [342, 93] width 4 height 3
type input "260"
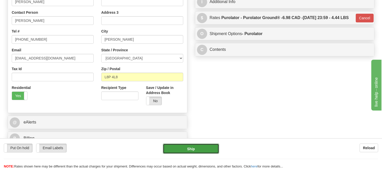
click at [214, 147] on button "Ship" at bounding box center [191, 149] width 56 height 10
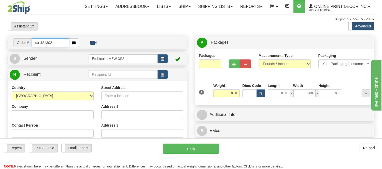
type input "ca-421302"
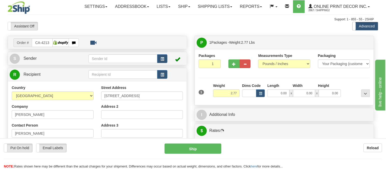
type input "TINY"
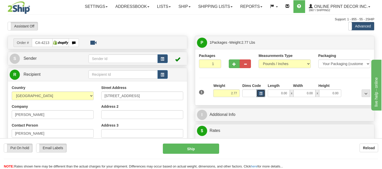
drag, startPoint x: 264, startPoint y: 95, endPoint x: 261, endPoint y: 96, distance: 3.1
click at [261, 96] on button "button" at bounding box center [260, 94] width 9 height 8
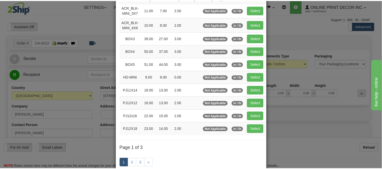
scroll to position [56, 0]
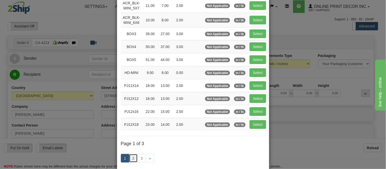
click at [131, 159] on link "2" at bounding box center [133, 158] width 9 height 9
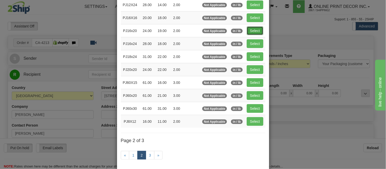
click at [256, 29] on button "Select" at bounding box center [255, 30] width 17 height 9
type input "PJ16x20"
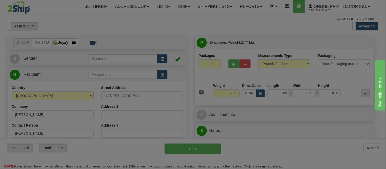
type input "24.00"
type input "19.00"
type input "2.00"
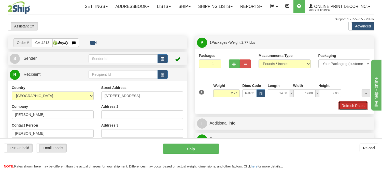
click at [341, 107] on button "Refresh Rates" at bounding box center [352, 105] width 29 height 9
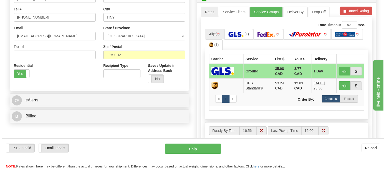
scroll to position [141, 0]
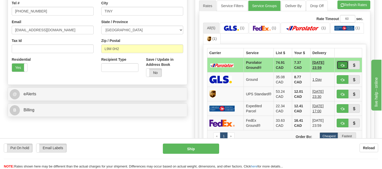
click at [342, 64] on span "button" at bounding box center [342, 65] width 4 height 3
type input "260"
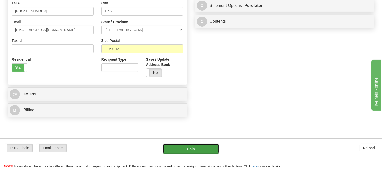
click at [196, 151] on button "Ship" at bounding box center [191, 149] width 56 height 10
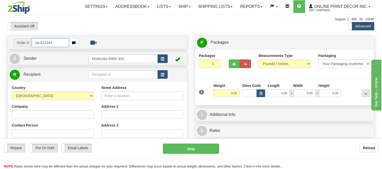
type input "ca-421343"
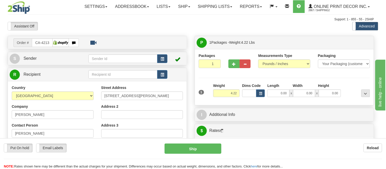
type input "[GEOGRAPHIC_DATA]"
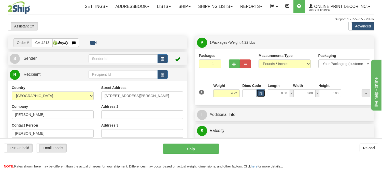
click at [260, 90] on button "button" at bounding box center [260, 94] width 9 height 8
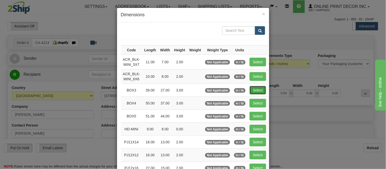
click at [249, 92] on button "Select" at bounding box center [257, 90] width 17 height 9
type input "BOX3"
type input "39.00"
type input "27.00"
type input "3.00"
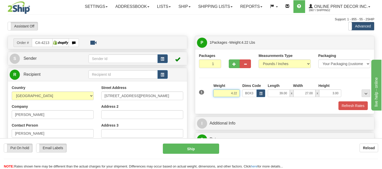
drag, startPoint x: 238, startPoint y: 92, endPoint x: 199, endPoint y: 101, distance: 39.5
click at [199, 101] on div "1 Weight 4.22 Dims Code BOX3" at bounding box center [285, 92] width 174 height 18
type input "8.98"
click at [354, 108] on button "Refresh Rates" at bounding box center [352, 105] width 29 height 9
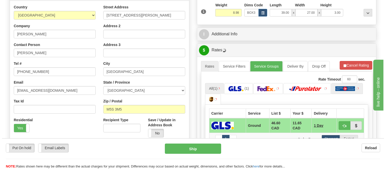
scroll to position [113, 0]
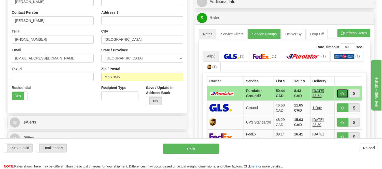
click at [338, 94] on button "button" at bounding box center [342, 93] width 12 height 9
type input "260"
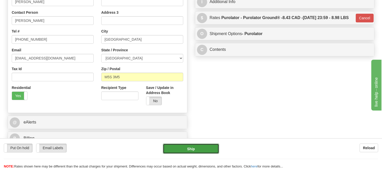
click at [196, 145] on button "Ship" at bounding box center [191, 149] width 56 height 10
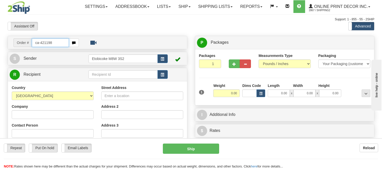
type input "ca-421198"
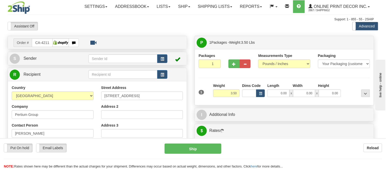
type input "SPRUCE GROVE"
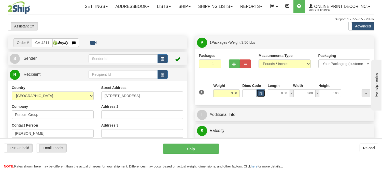
click at [262, 91] on button "button" at bounding box center [260, 94] width 9 height 8
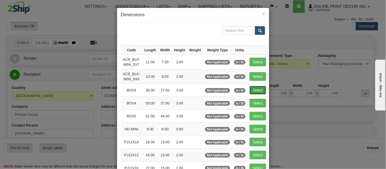
click at [256, 87] on button "Select" at bounding box center [257, 90] width 17 height 9
type input "BOX3"
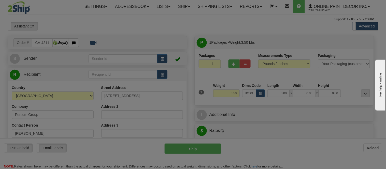
type input "39.00"
type input "27.00"
type input "3.00"
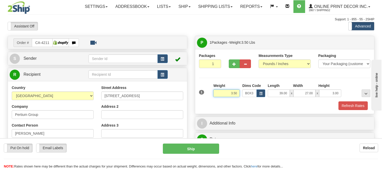
drag, startPoint x: 238, startPoint y: 93, endPoint x: 216, endPoint y: 94, distance: 21.9
click at [216, 94] on input "3.50" at bounding box center [226, 94] width 26 height 8
type input "11.98"
click at [344, 106] on button "Refresh Rates" at bounding box center [352, 105] width 29 height 9
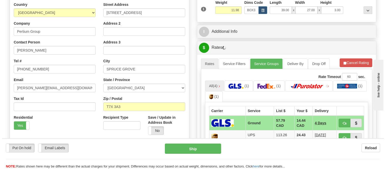
scroll to position [85, 0]
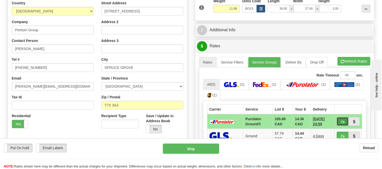
click at [339, 122] on button "button" at bounding box center [342, 121] width 12 height 9
type input "260"
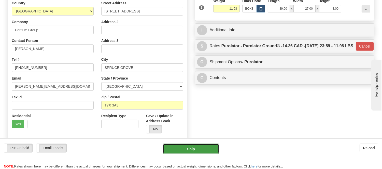
click at [202, 148] on button "Ship" at bounding box center [191, 149] width 56 height 10
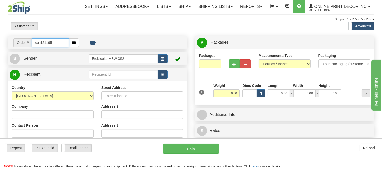
type input "ca-421195"
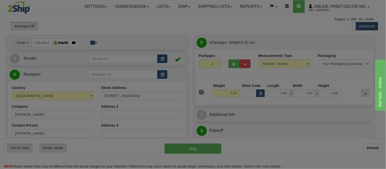
type input "[GEOGRAPHIC_DATA]"
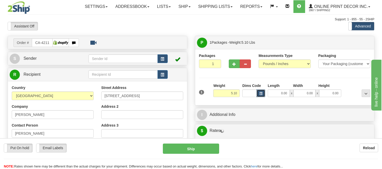
click at [263, 93] on button "button" at bounding box center [260, 94] width 9 height 8
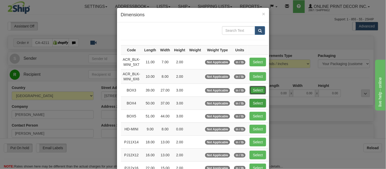
click at [261, 90] on button "Select" at bounding box center [257, 90] width 17 height 9
type input "BOX3"
type input "39.00"
type input "27.00"
type input "3.00"
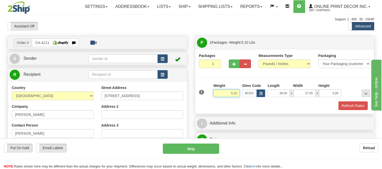
drag, startPoint x: 237, startPoint y: 95, endPoint x: 215, endPoint y: 94, distance: 22.4
click at [215, 94] on input "5.10" at bounding box center [226, 94] width 26 height 8
type input "11.98"
click at [353, 106] on button "Refresh Rates" at bounding box center [352, 105] width 29 height 9
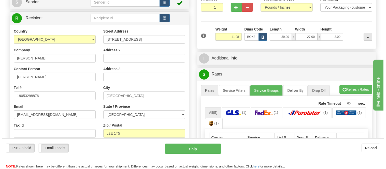
scroll to position [85, 0]
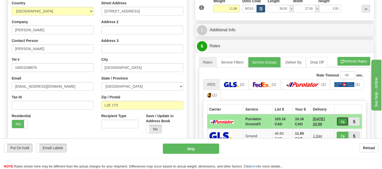
click at [338, 120] on button "button" at bounding box center [342, 121] width 12 height 9
type input "260"
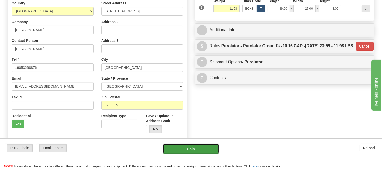
click at [208, 149] on button "Ship" at bounding box center [191, 149] width 56 height 10
